Goal: Transaction & Acquisition: Purchase product/service

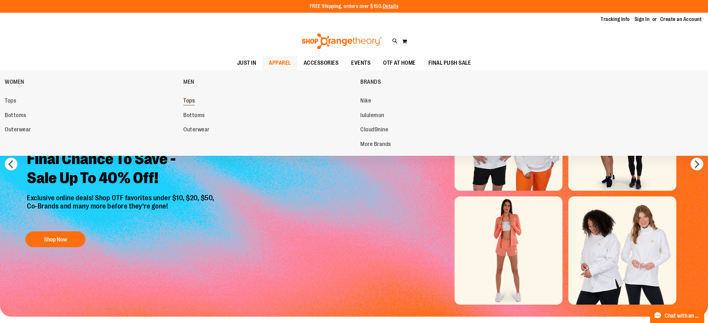
click at [193, 101] on span "Tops" at bounding box center [188, 101] width 11 height 8
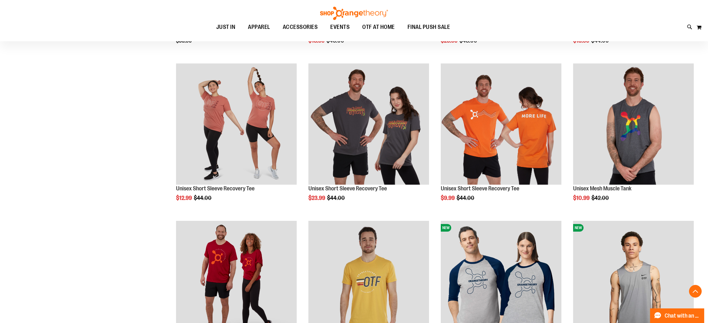
scroll to position [224, 0]
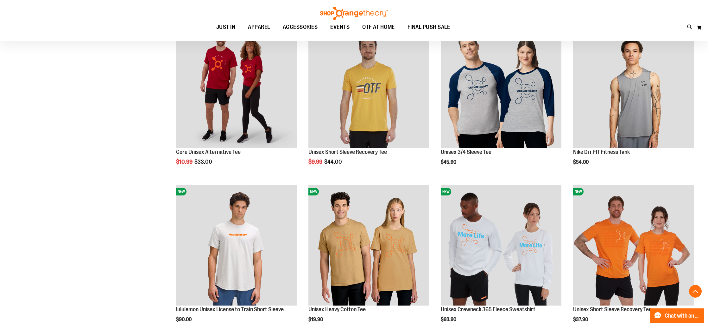
scroll to position [417, 0]
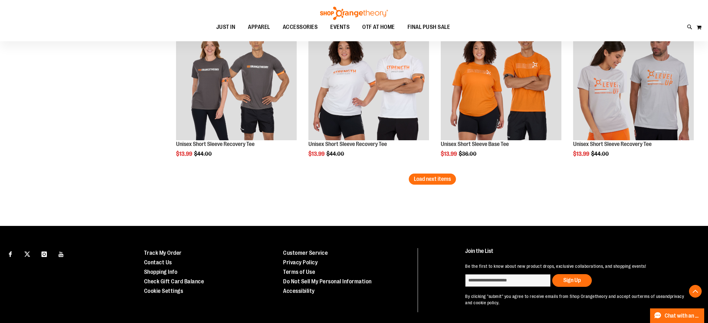
scroll to position [1371, 0]
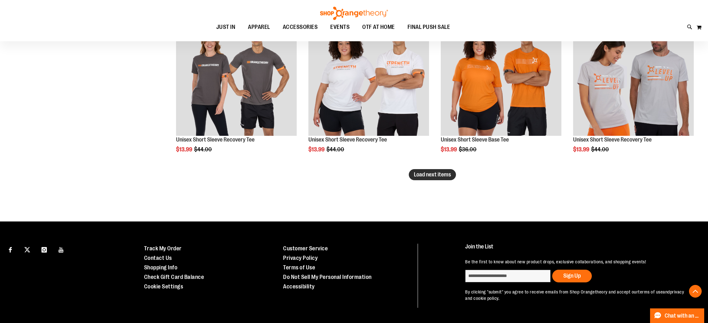
click at [451, 177] on span "Load next items" at bounding box center [432, 174] width 37 height 6
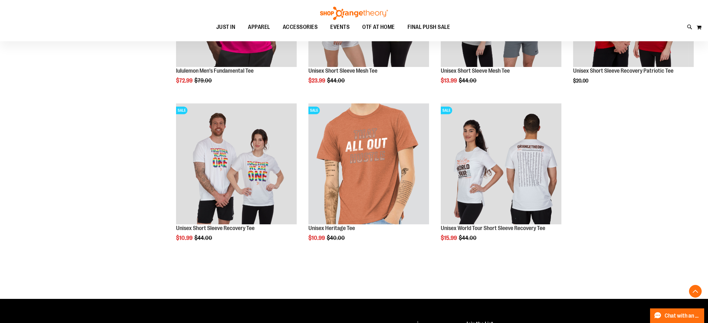
scroll to position [1598, 0]
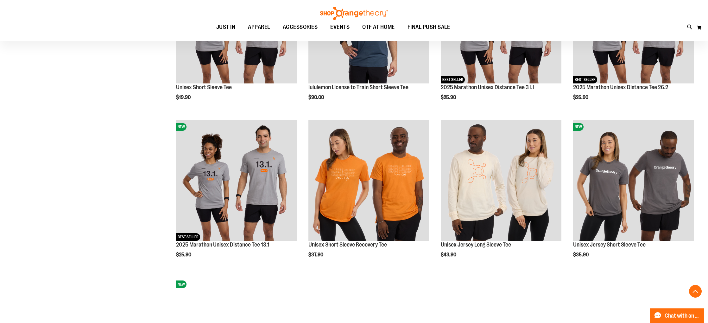
scroll to position [793, 0]
